Goal: Transaction & Acquisition: Purchase product/service

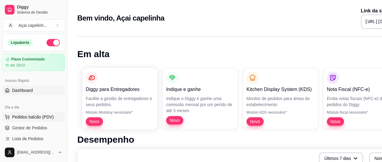
click at [34, 118] on span "Pedidos balcão (PDV)" at bounding box center [33, 117] width 42 height 6
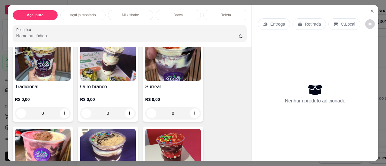
scroll to position [224, 0]
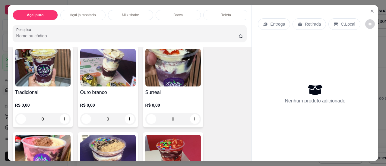
click at [196, 120] on div "0" at bounding box center [174, 119] width 56 height 12
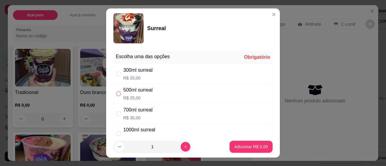
click at [118, 94] on input "" at bounding box center [118, 93] width 5 height 5
radio input "true"
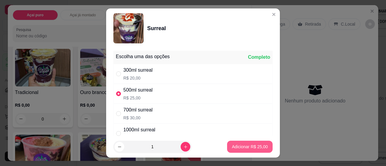
click at [233, 148] on p "Adicionar R$ 25,00" at bounding box center [250, 147] width 36 height 6
type input "1"
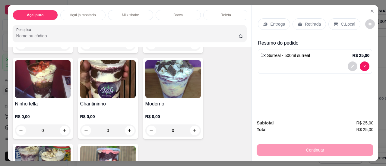
scroll to position [387, 0]
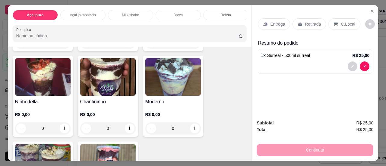
click at [127, 130] on div "0" at bounding box center [108, 129] width 56 height 12
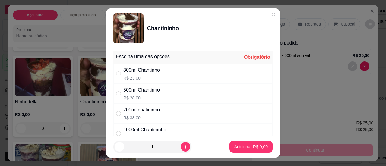
click at [150, 92] on div "500ml Chantinho" at bounding box center [141, 90] width 37 height 7
radio input "true"
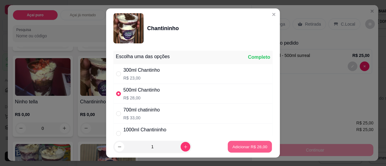
click at [246, 147] on p "Adicionar R$ 28,00" at bounding box center [250, 147] width 35 height 6
type input "1"
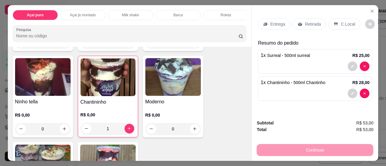
click at [341, 21] on p "C.Local" at bounding box center [348, 24] width 14 height 6
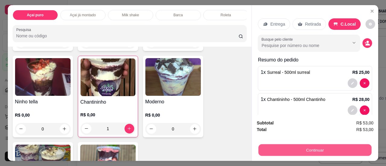
click at [265, 149] on button "Continuar" at bounding box center [315, 151] width 113 height 12
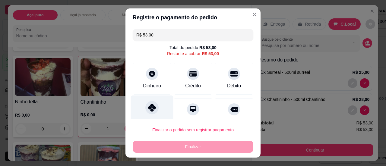
click at [151, 111] on icon at bounding box center [152, 108] width 8 height 8
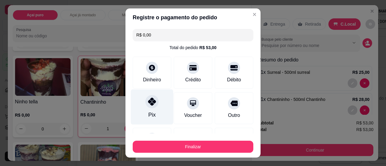
click at [151, 111] on div "Pix" at bounding box center [152, 115] width 7 height 8
click at [150, 109] on div "Pix" at bounding box center [152, 106] width 43 height 35
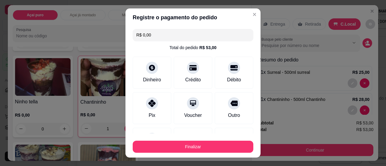
click at [177, 34] on input "R$ 0,00" at bounding box center [193, 35] width 114 height 12
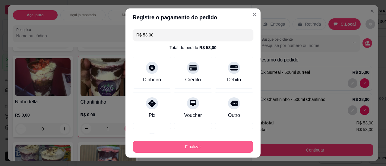
type input "R$ 53,00"
click at [193, 147] on button "Finalizar" at bounding box center [193, 147] width 117 height 12
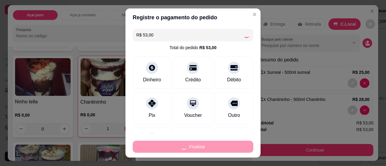
type input "0"
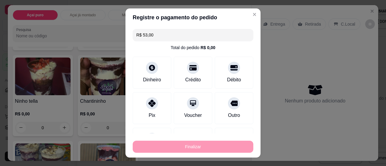
type input "-R$ 53,00"
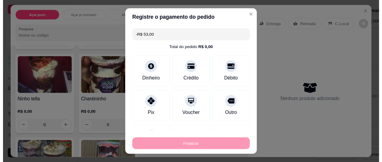
scroll to position [386, 0]
